Goal: Task Accomplishment & Management: Use online tool/utility

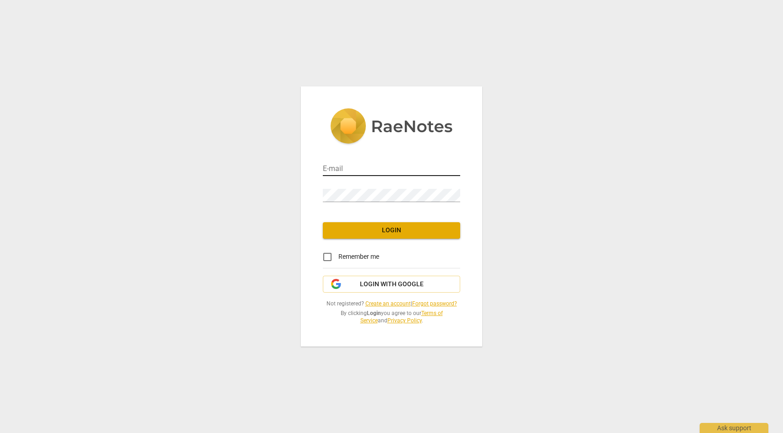
click at [348, 174] on input "email" at bounding box center [391, 169] width 137 height 13
type input "vimnag@gmail.com"
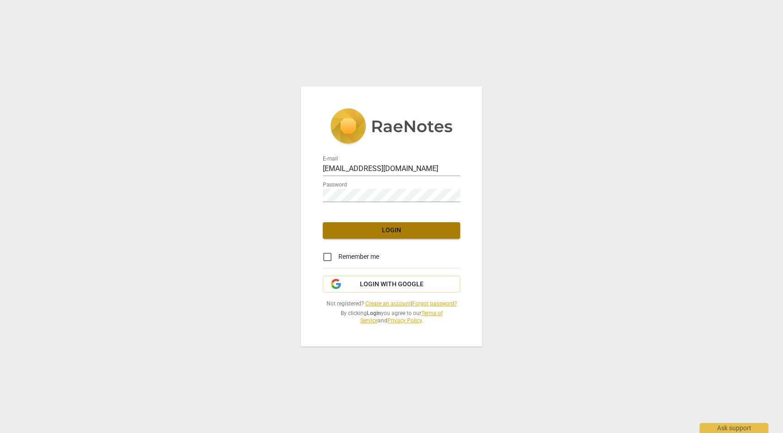
click at [396, 238] on button "Login" at bounding box center [391, 230] width 137 height 16
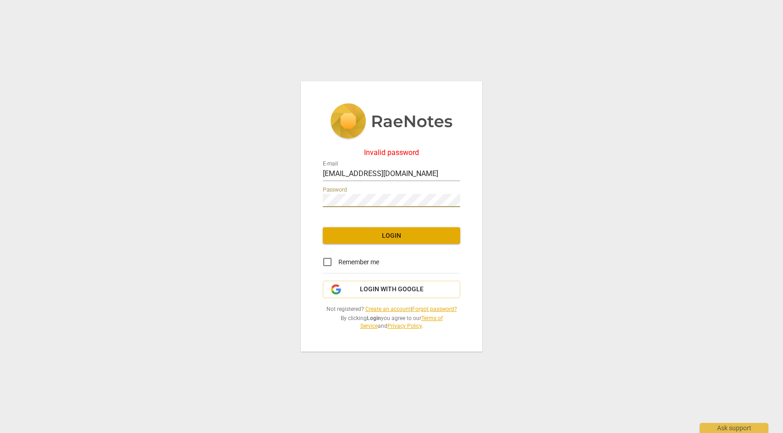
click at [302, 199] on div "Invalid password E-mail vimnag@gmail.com Password Login Remember me Login with …" at bounding box center [391, 216] width 181 height 271
click at [335, 240] on span "Login" at bounding box center [391, 236] width 123 height 9
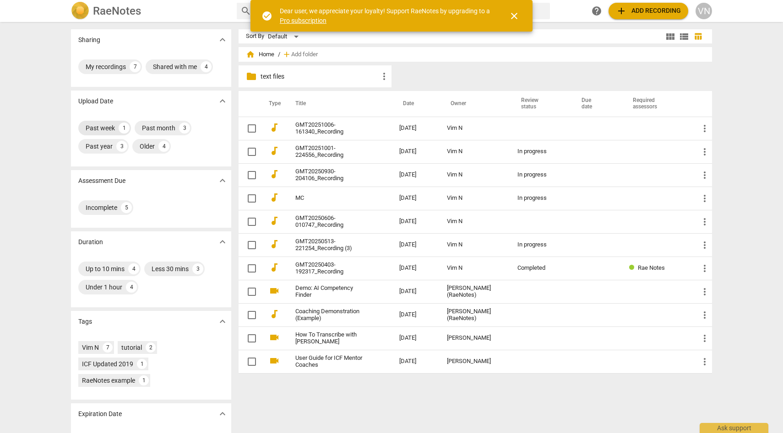
click at [100, 133] on div "Past week 1" at bounding box center [104, 128] width 53 height 15
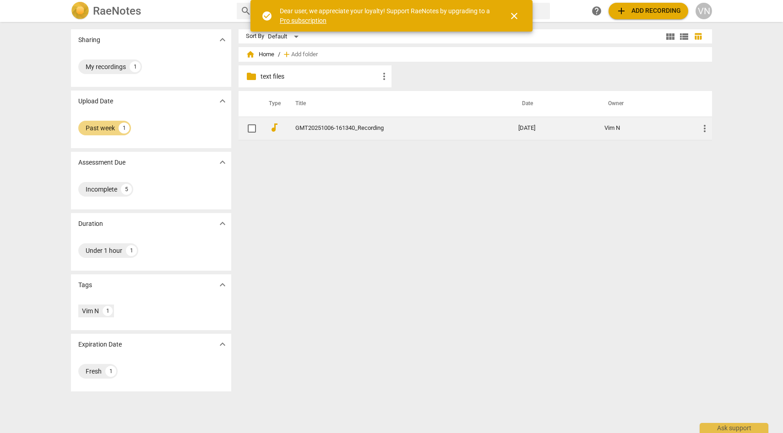
click at [248, 128] on input "checkbox" at bounding box center [251, 128] width 19 height 11
checkbox input "false"
click at [321, 130] on link "GMT20251006-161340_Recording" at bounding box center [390, 128] width 190 height 7
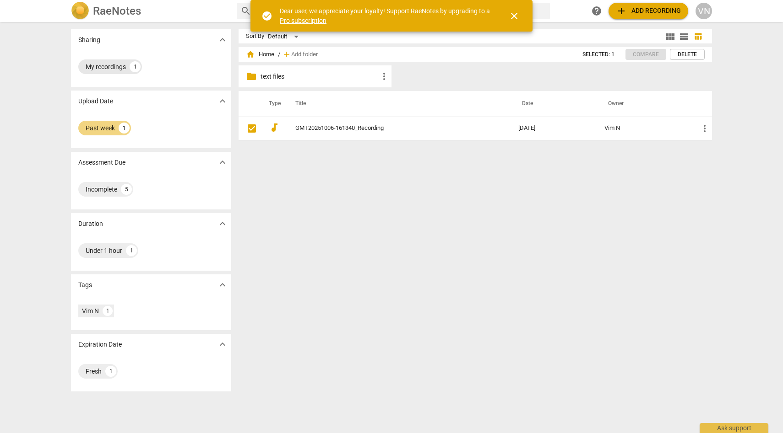
click at [98, 69] on div "My recordings" at bounding box center [106, 66] width 40 height 9
click at [106, 189] on div "Incomplete" at bounding box center [102, 189] width 32 height 9
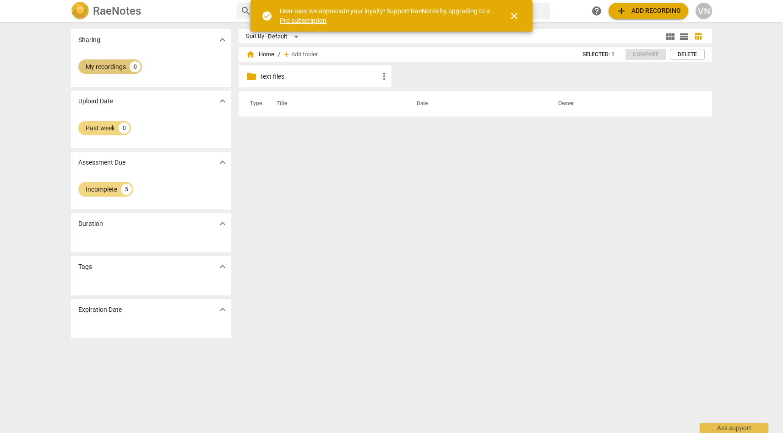
click at [105, 64] on div "My recordings" at bounding box center [106, 66] width 40 height 9
click at [517, 14] on span "close" at bounding box center [513, 16] width 11 height 11
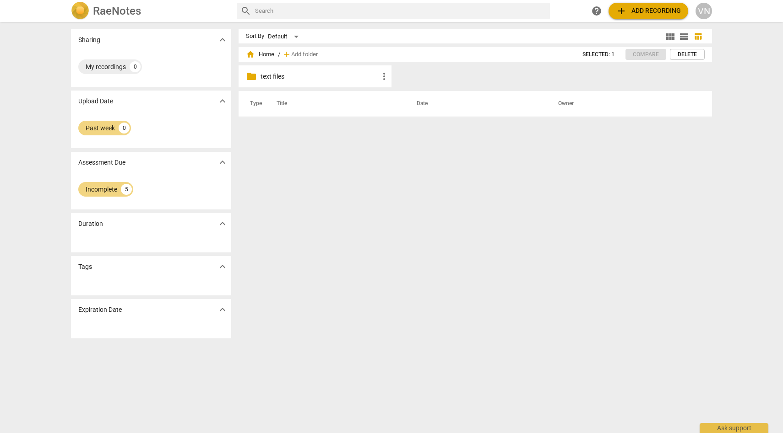
click at [655, 5] on span "add Add recording" at bounding box center [648, 10] width 65 height 11
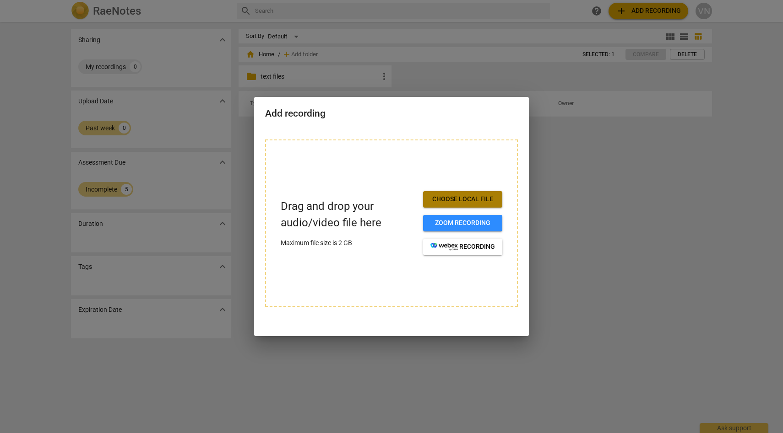
click at [459, 197] on span "Choose local file" at bounding box center [462, 199] width 65 height 9
click at [465, 201] on span "Choose local file" at bounding box center [462, 199] width 65 height 9
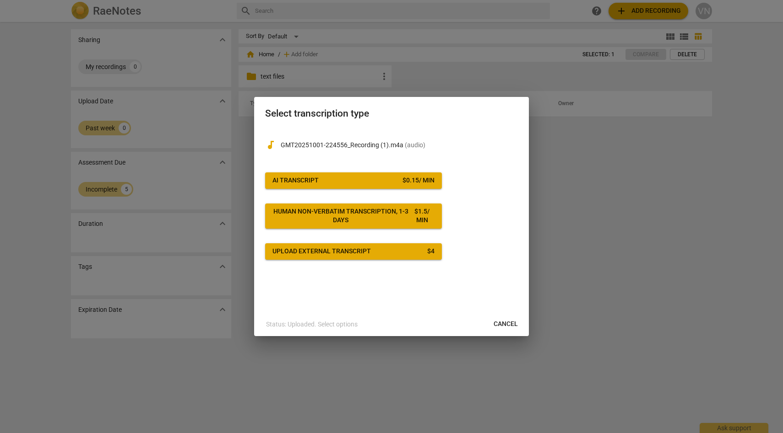
click at [501, 321] on span "Cancel" at bounding box center [505, 324] width 24 height 9
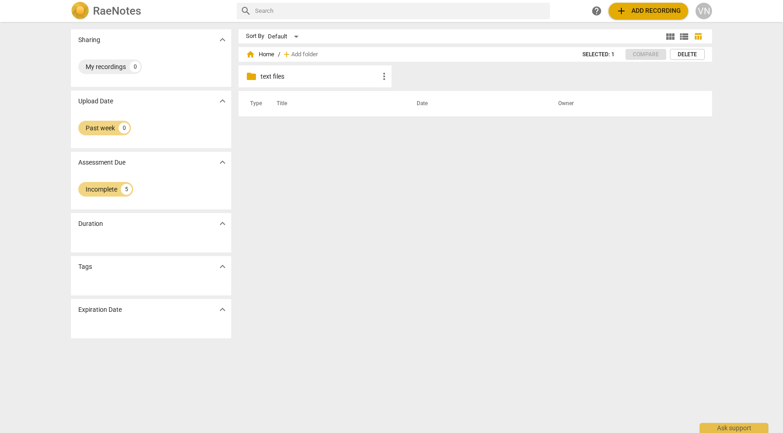
click at [625, 10] on span "add" at bounding box center [621, 10] width 11 height 11
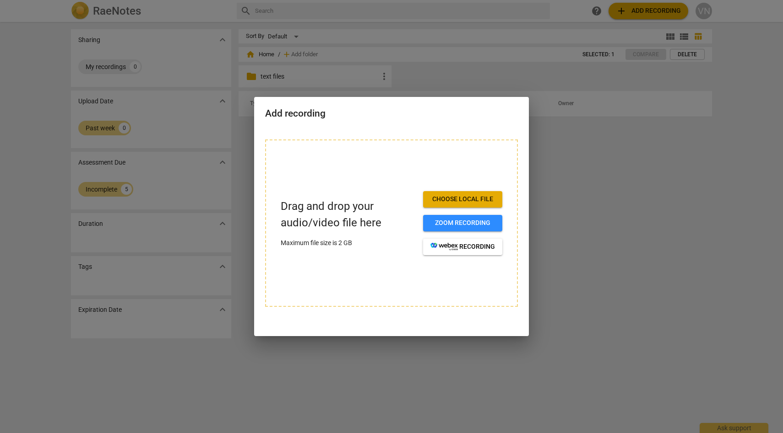
click at [464, 201] on span "Choose local file" at bounding box center [462, 199] width 65 height 9
click at [459, 201] on span "Choose local file" at bounding box center [462, 199] width 65 height 9
click at [443, 203] on span "Choose local file" at bounding box center [462, 199] width 65 height 9
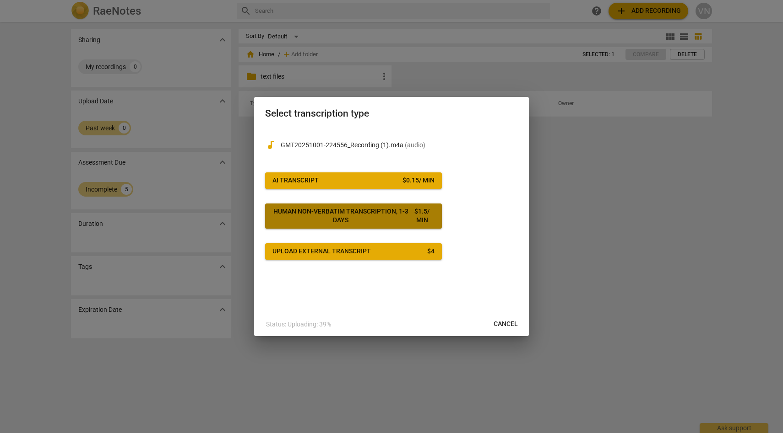
click at [412, 217] on div "$ 1.5 / min" at bounding box center [422, 216] width 26 height 18
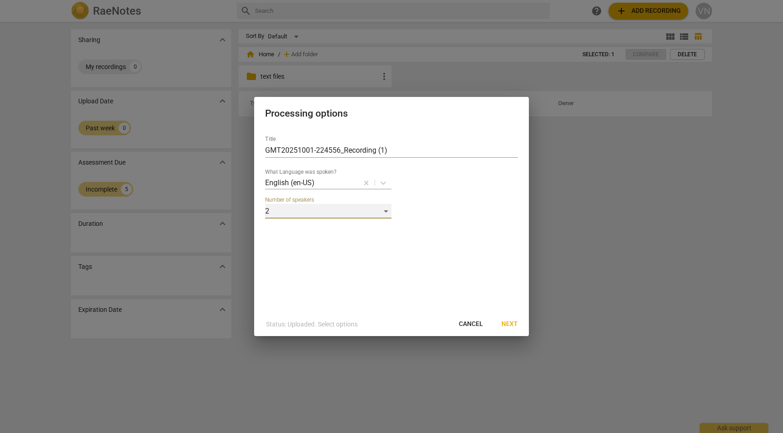
click at [381, 214] on div "2" at bounding box center [328, 211] width 126 height 15
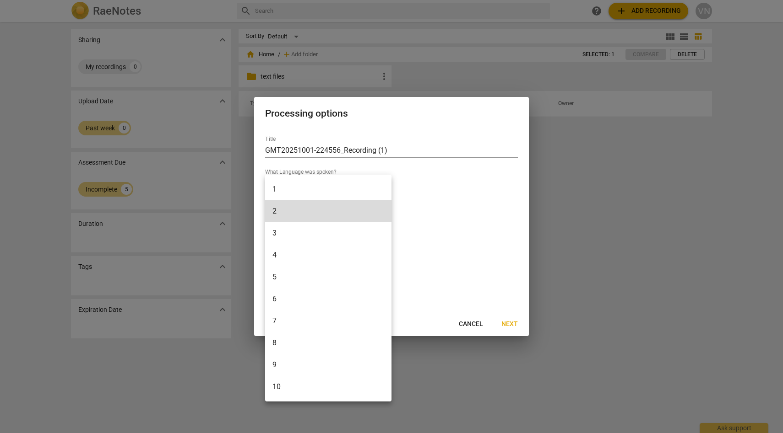
click at [381, 214] on li "2" at bounding box center [328, 211] width 126 height 22
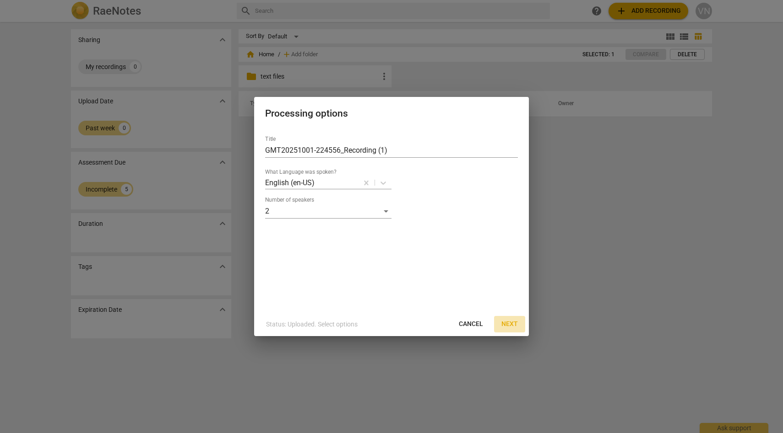
click at [511, 323] on span "Next" at bounding box center [509, 324] width 16 height 9
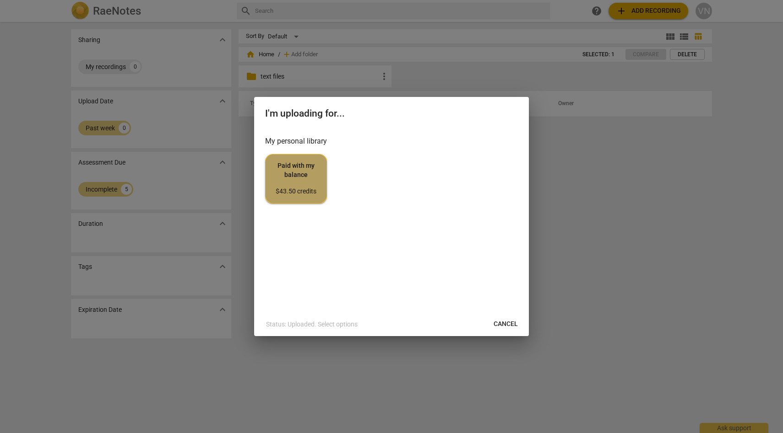
click at [301, 195] on div "$43.50 credits" at bounding box center [296, 191] width 46 height 9
click at [502, 326] on span "Cancel" at bounding box center [505, 324] width 24 height 9
click at [314, 181] on span "Paid with my balance $43.50 credits" at bounding box center [296, 179] width 46 height 34
click at [507, 319] on button "Cancel" at bounding box center [505, 324] width 39 height 16
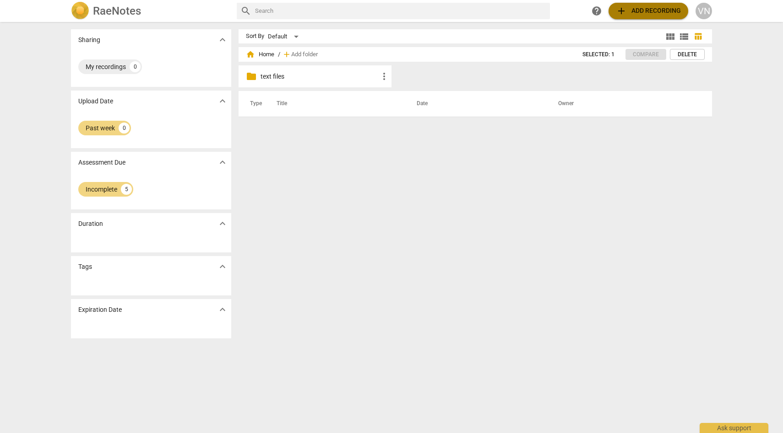
click at [630, 11] on span "add Add recording" at bounding box center [648, 10] width 65 height 11
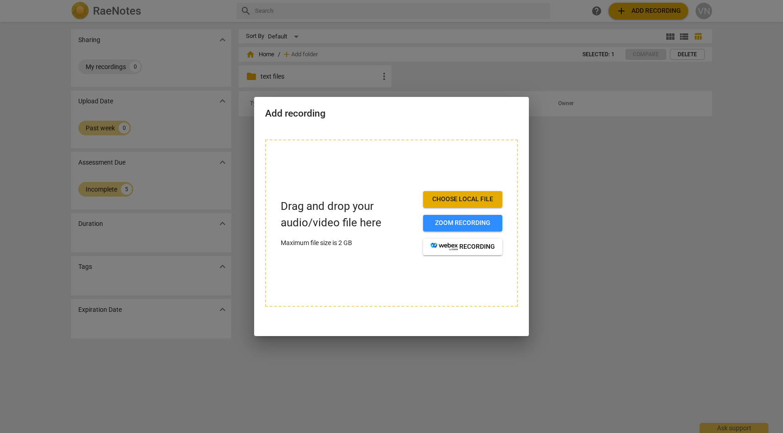
click at [453, 198] on span "Choose local file" at bounding box center [462, 199] width 65 height 9
click at [478, 200] on span "Choose local file" at bounding box center [462, 199] width 65 height 9
click at [464, 205] on button "Choose local file" at bounding box center [462, 199] width 79 height 16
click at [472, 200] on span "Choose local file" at bounding box center [462, 199] width 65 height 9
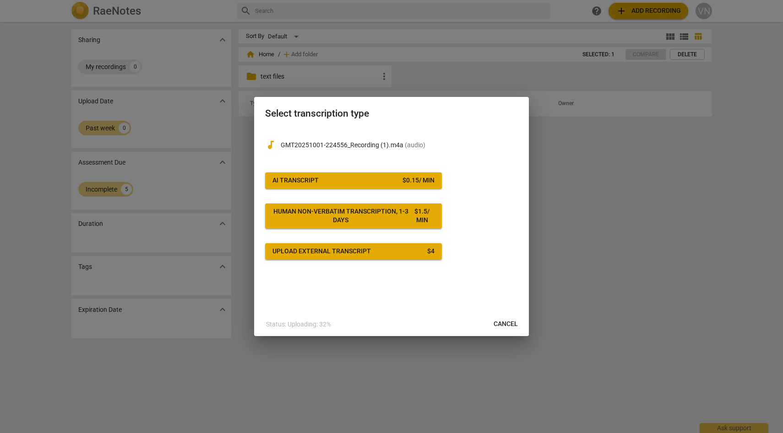
click at [395, 220] on div "Human non-verbatim transcription, 1-3 days" at bounding box center [340, 216] width 137 height 18
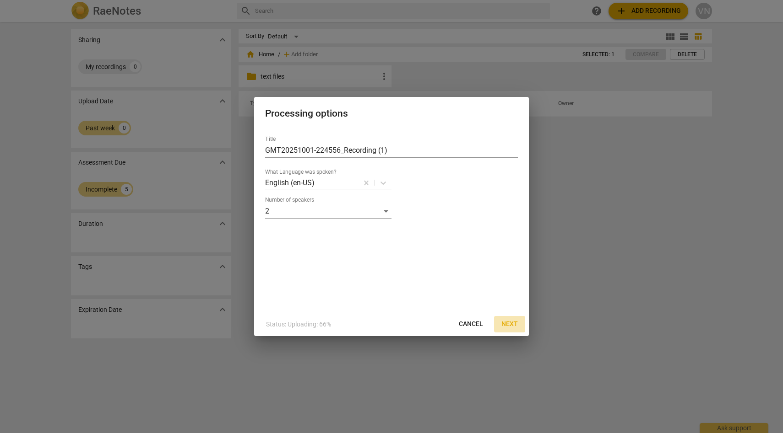
click at [513, 321] on span "Next" at bounding box center [509, 324] width 16 height 9
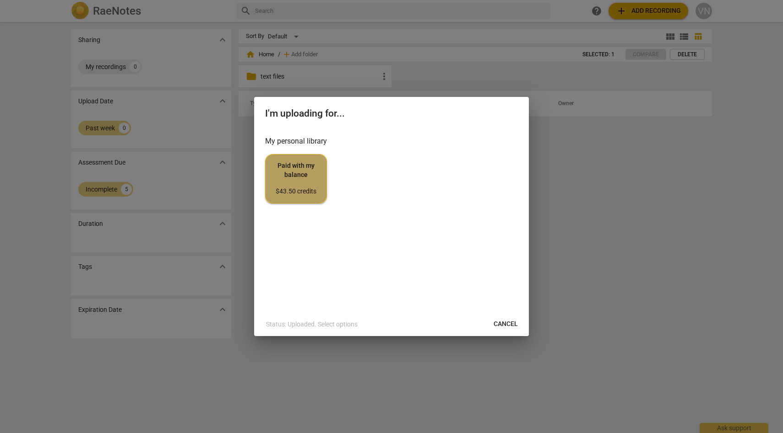
click at [315, 196] on button "Paid with my balance $43.50 credits" at bounding box center [296, 178] width 62 height 49
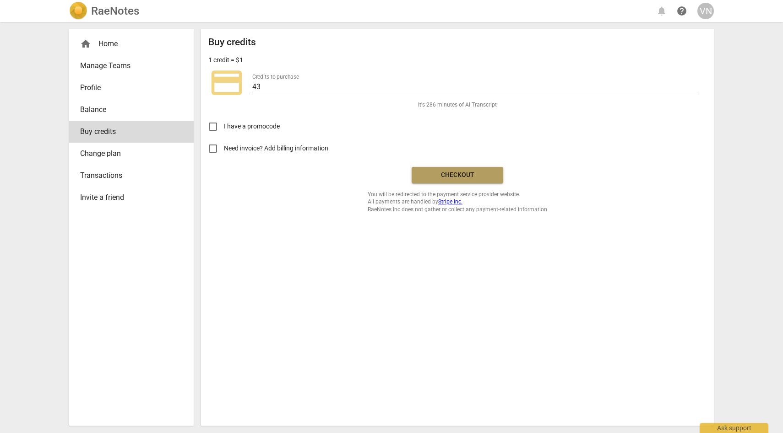
click at [465, 173] on span "Checkout" at bounding box center [457, 175] width 77 height 9
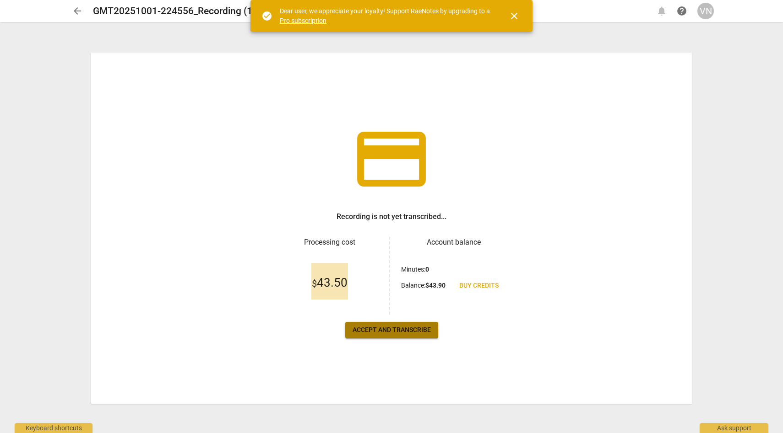
click at [424, 328] on span "Accept and transcribe" at bounding box center [391, 330] width 78 height 9
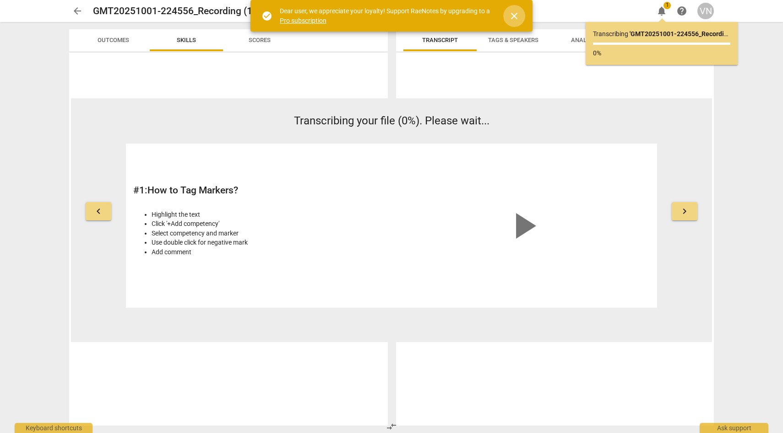
click at [514, 14] on span "close" at bounding box center [513, 16] width 11 height 11
